Goal: Check status: Check status

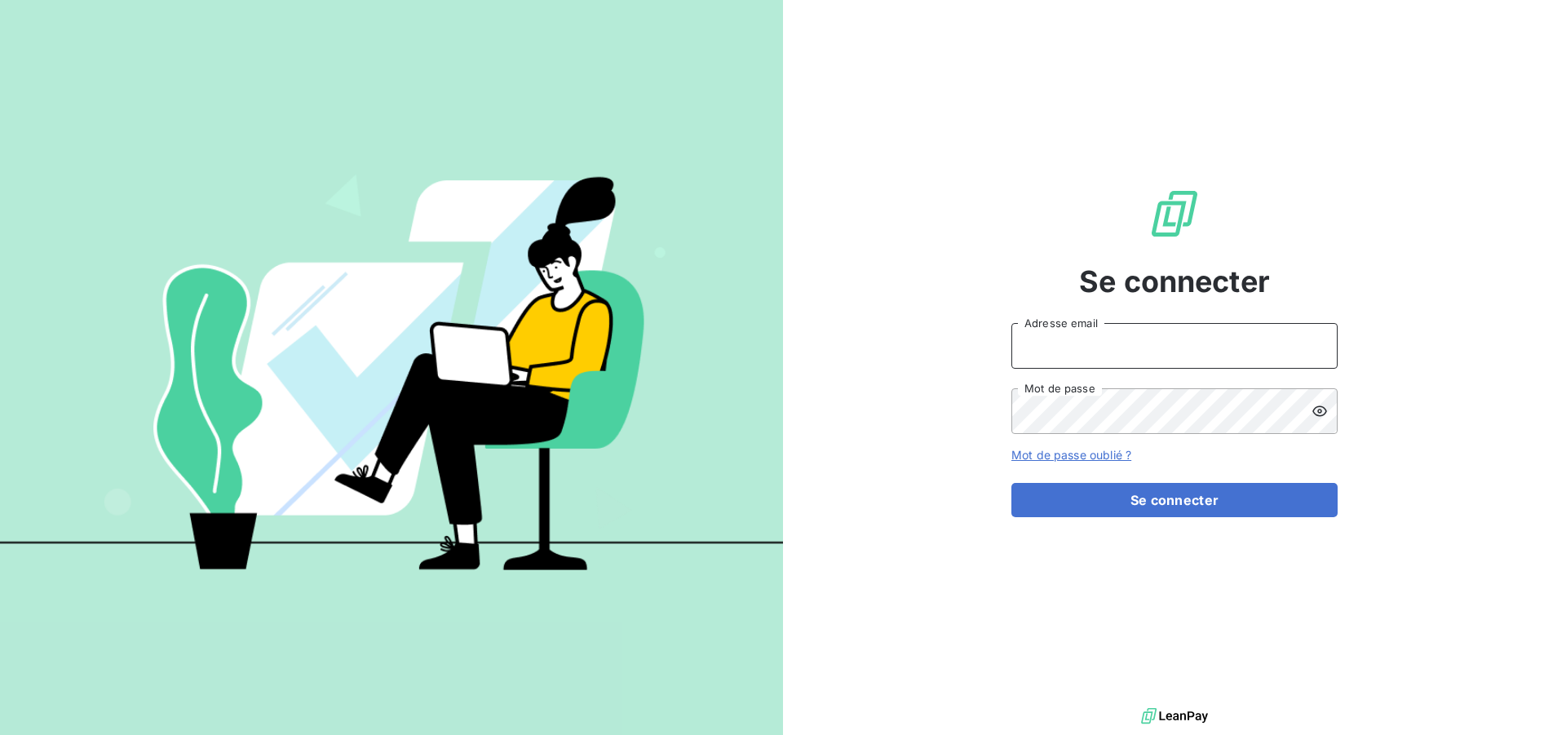
click at [1162, 352] on input "Adresse email" at bounding box center [1174, 346] width 326 height 46
type input "[EMAIL_ADDRESS][DOMAIN_NAME]"
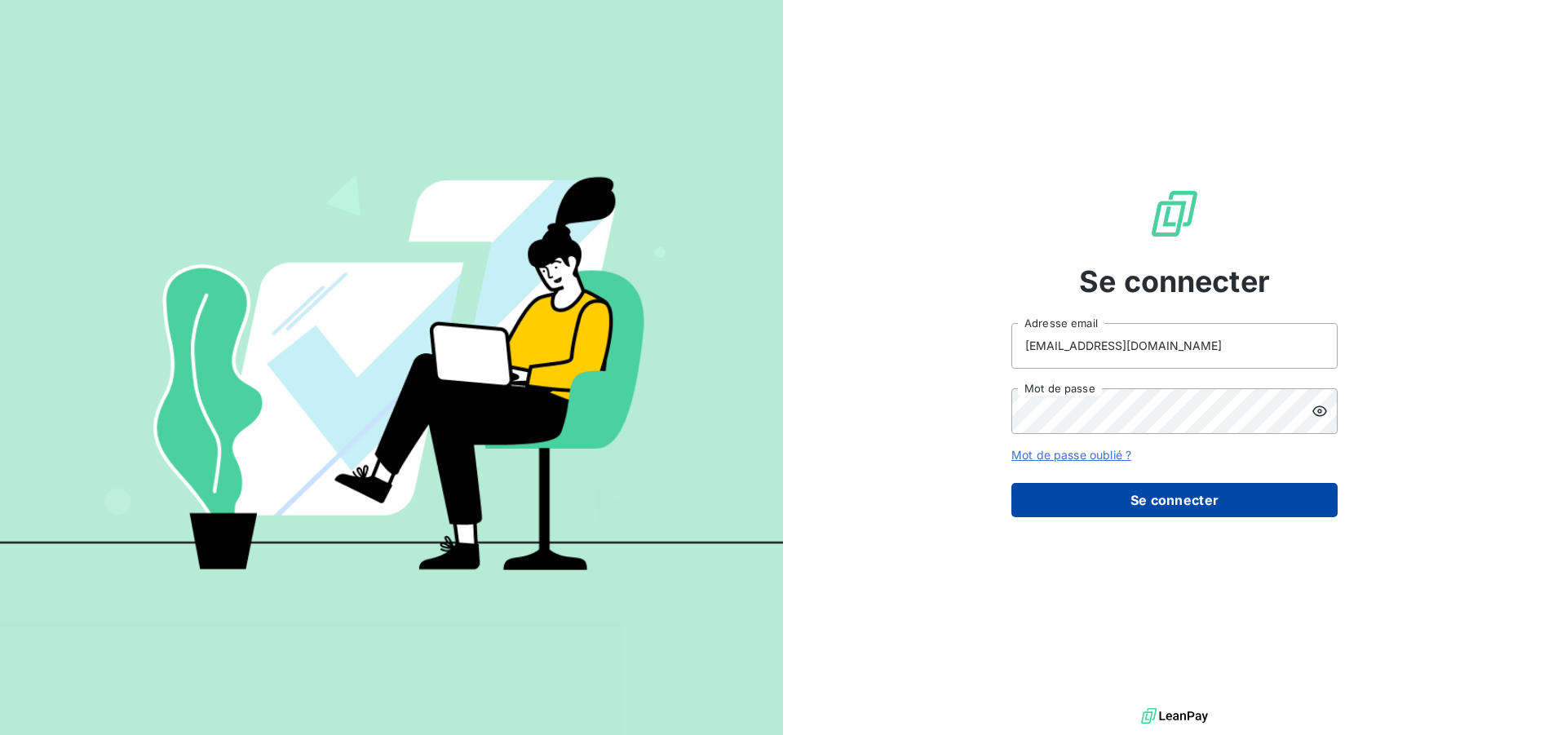
drag, startPoint x: 1179, startPoint y: 473, endPoint x: 1181, endPoint y: 484, distance: 11.5
click at [1180, 473] on form "[EMAIL_ADDRESS][DOMAIN_NAME] Adresse email Mot de passe Mot de passe oublié ? S…" at bounding box center [1174, 420] width 326 height 194
click at [1182, 497] on button "Se connecter" at bounding box center [1174, 500] width 326 height 34
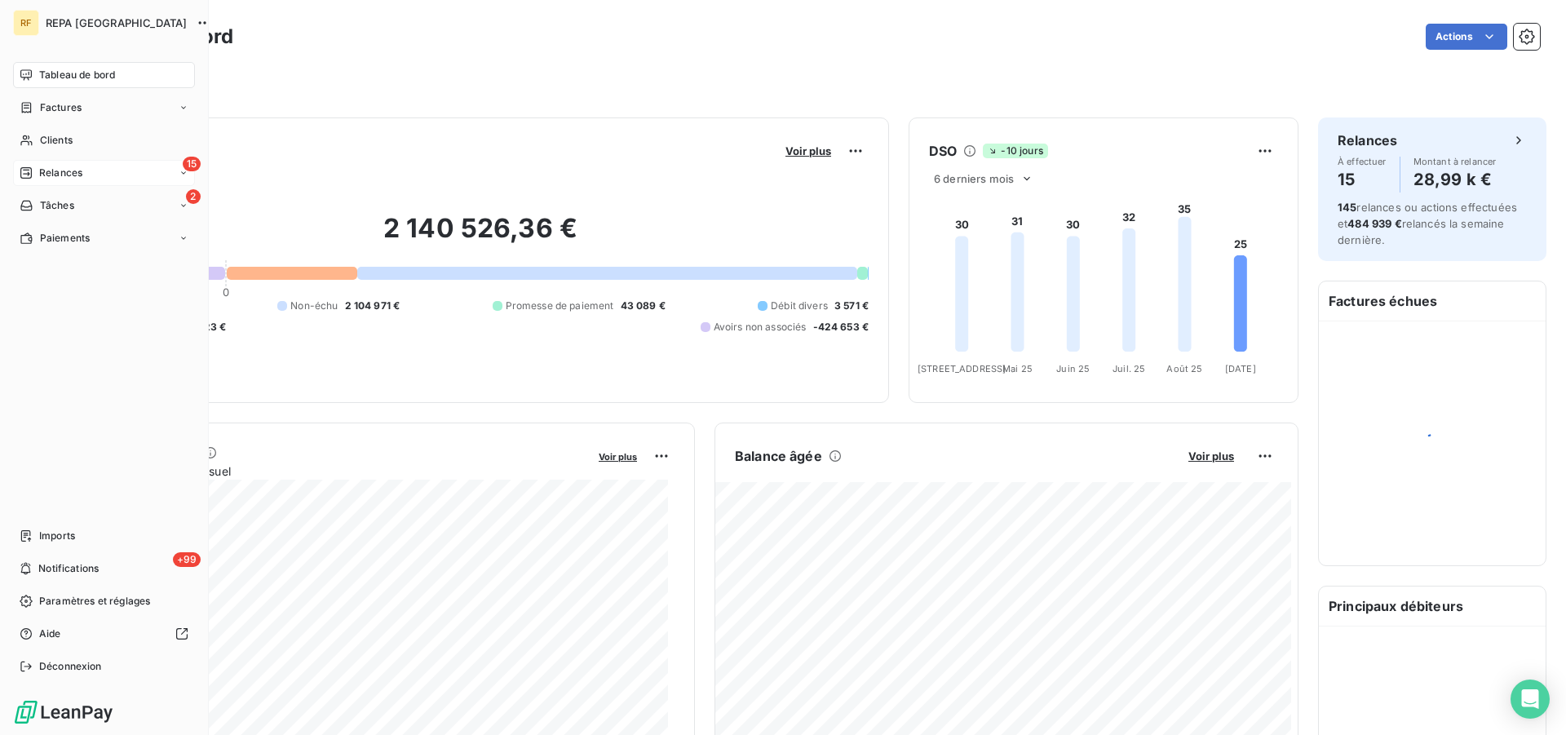
click at [55, 170] on span "Relances" at bounding box center [60, 173] width 43 height 15
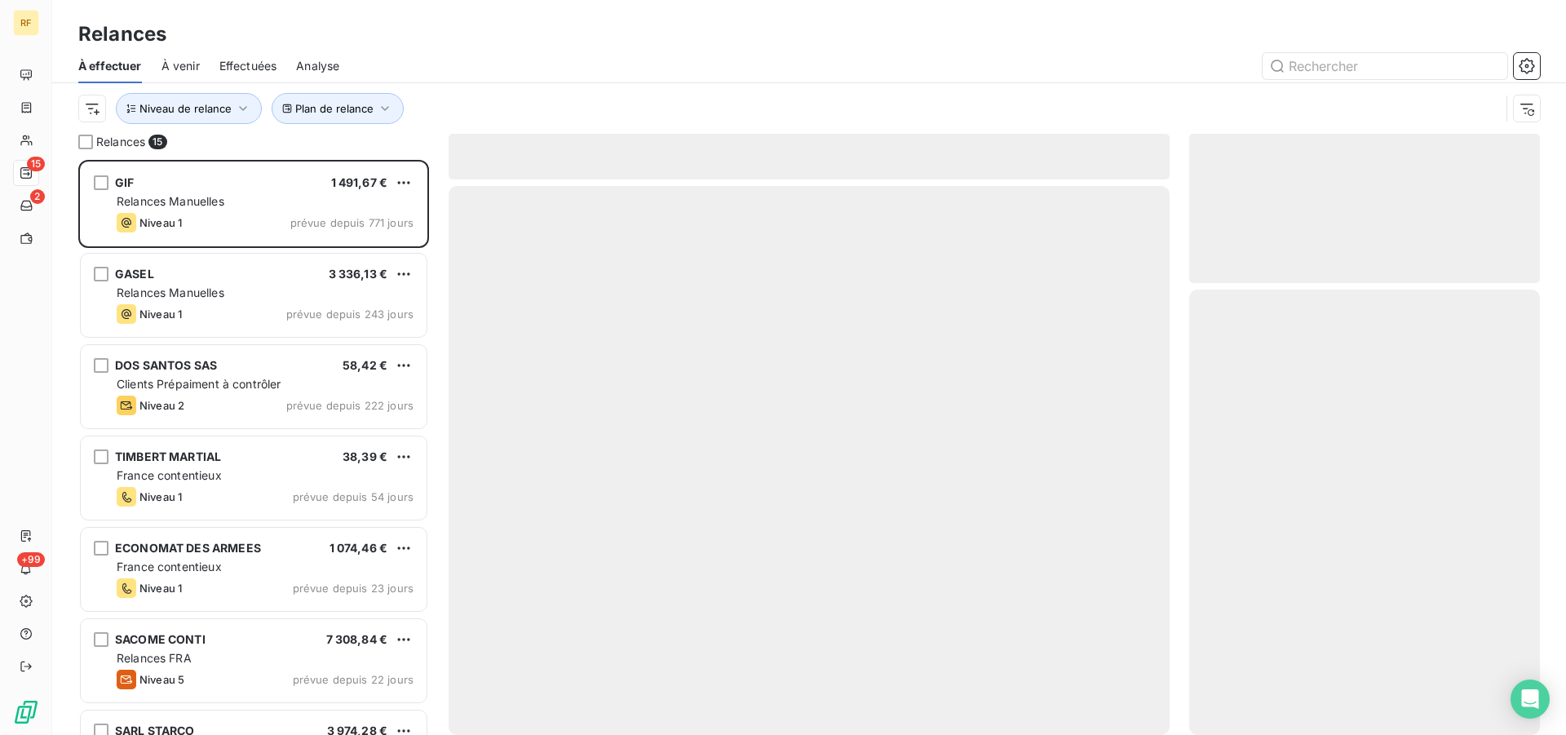
scroll to position [561, 337]
click at [1530, 104] on icon "button" at bounding box center [1526, 109] width 13 height 11
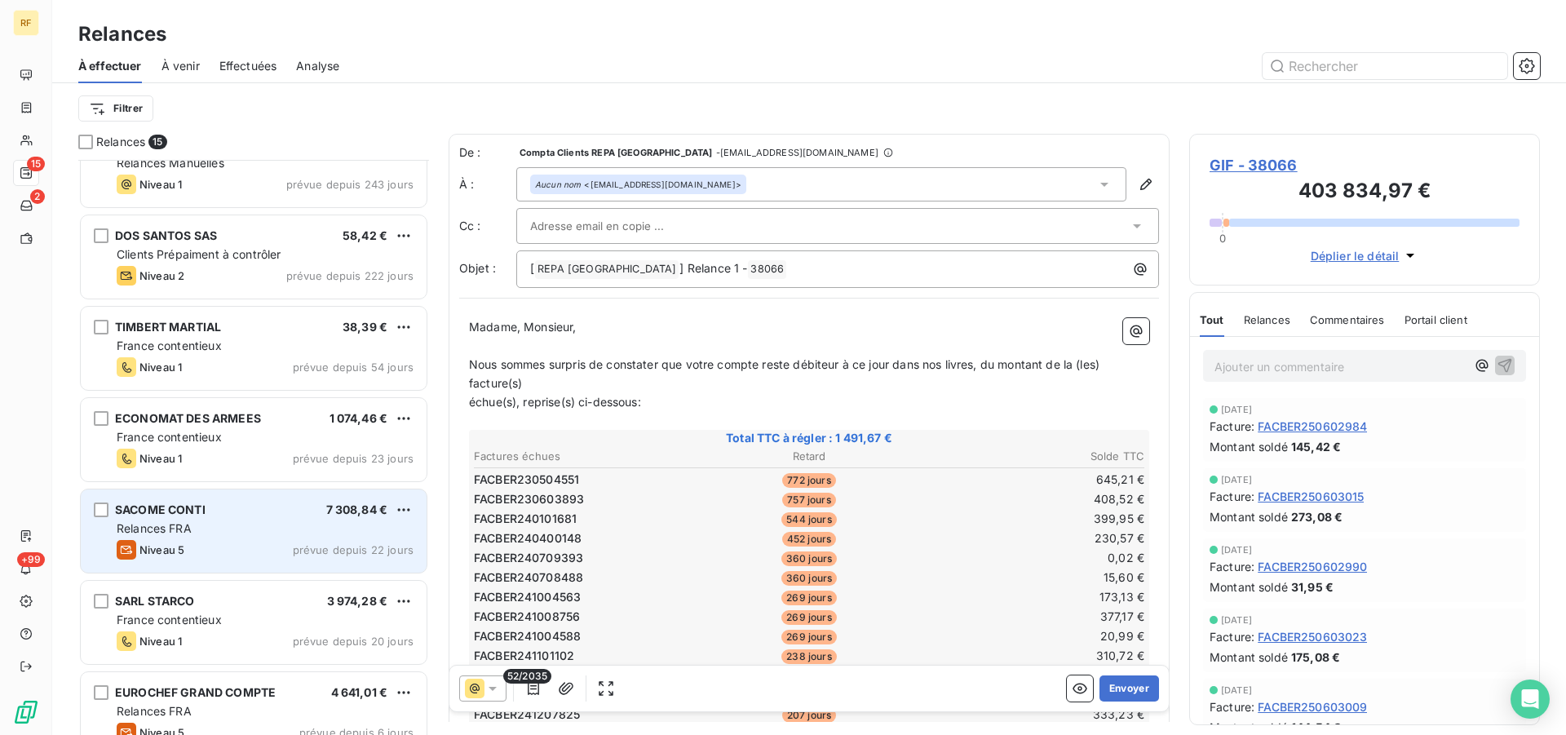
scroll to position [0, 0]
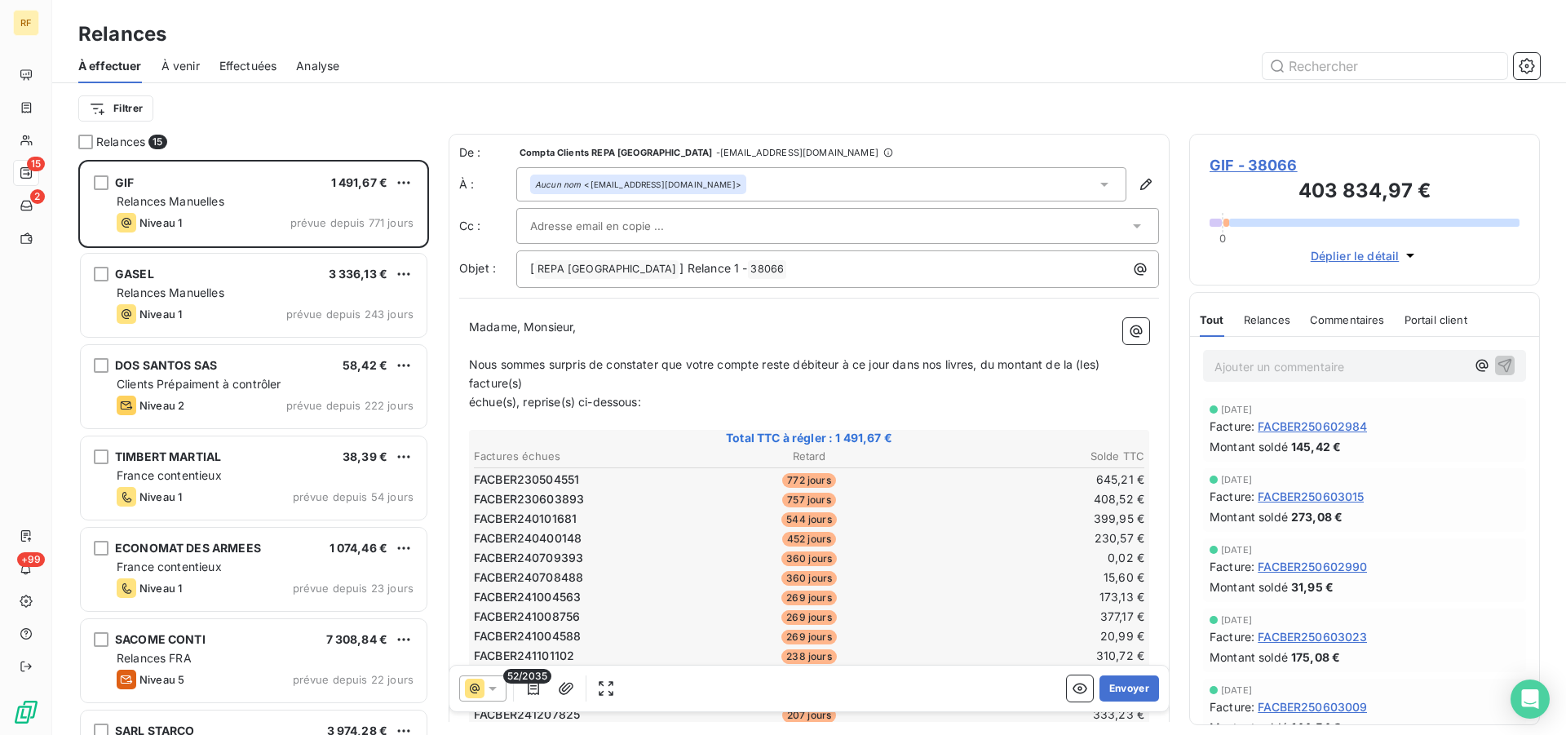
click at [271, 61] on span "Effectuées" at bounding box center [248, 66] width 58 height 16
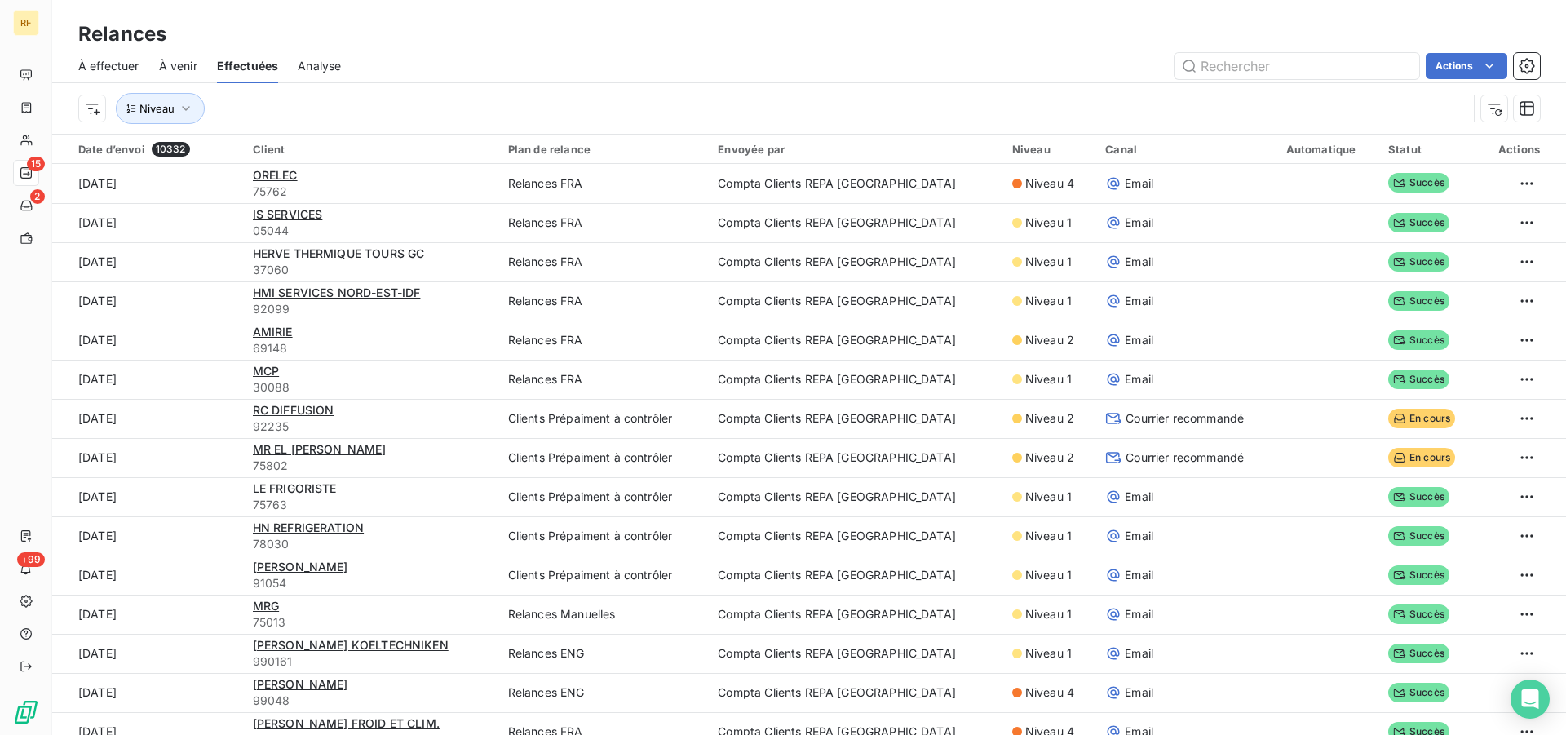
click at [125, 64] on span "À effectuer" at bounding box center [108, 66] width 61 height 16
